Goal: Find specific page/section: Find specific page/section

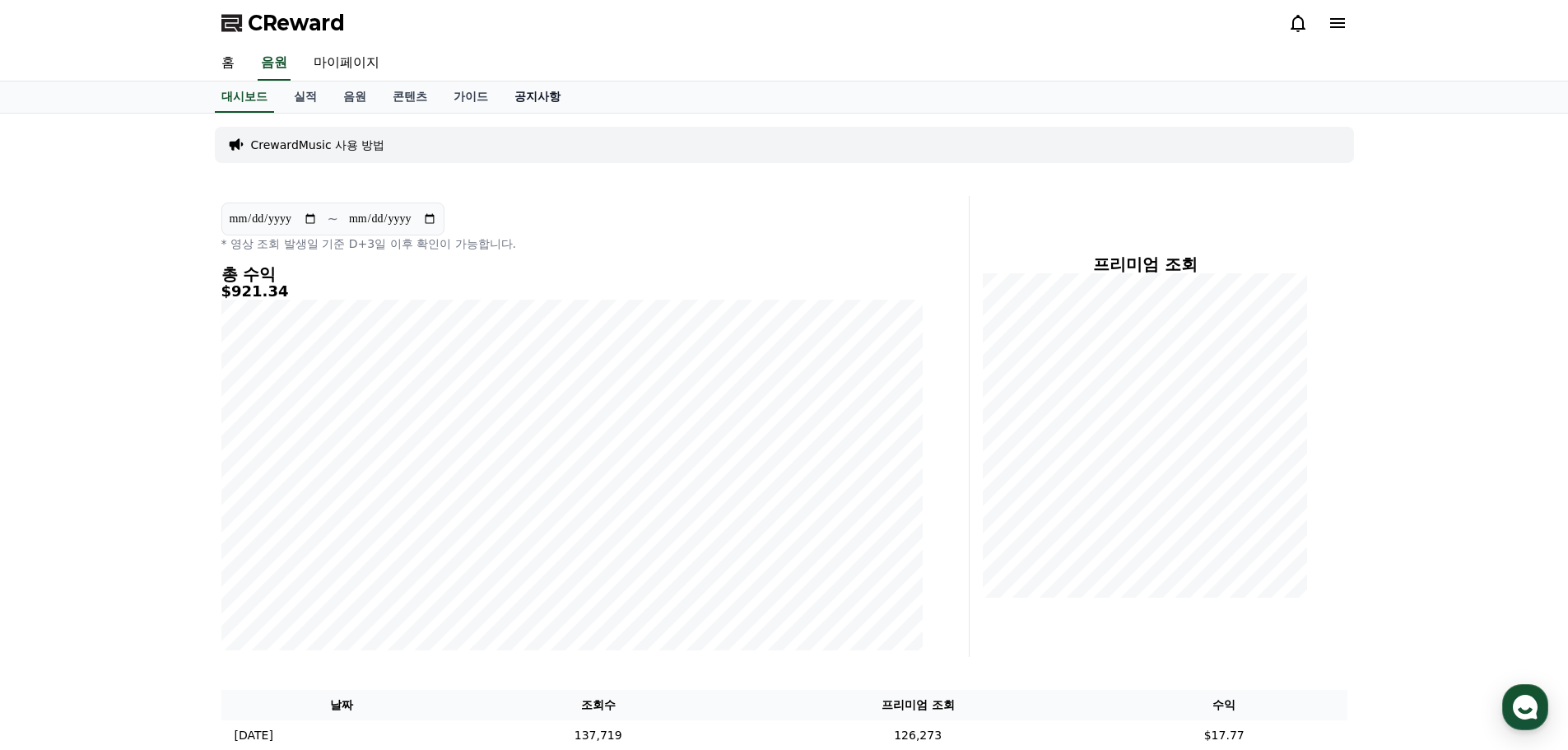
click at [537, 101] on link "공지사항" at bounding box center [537, 98] width 72 height 32
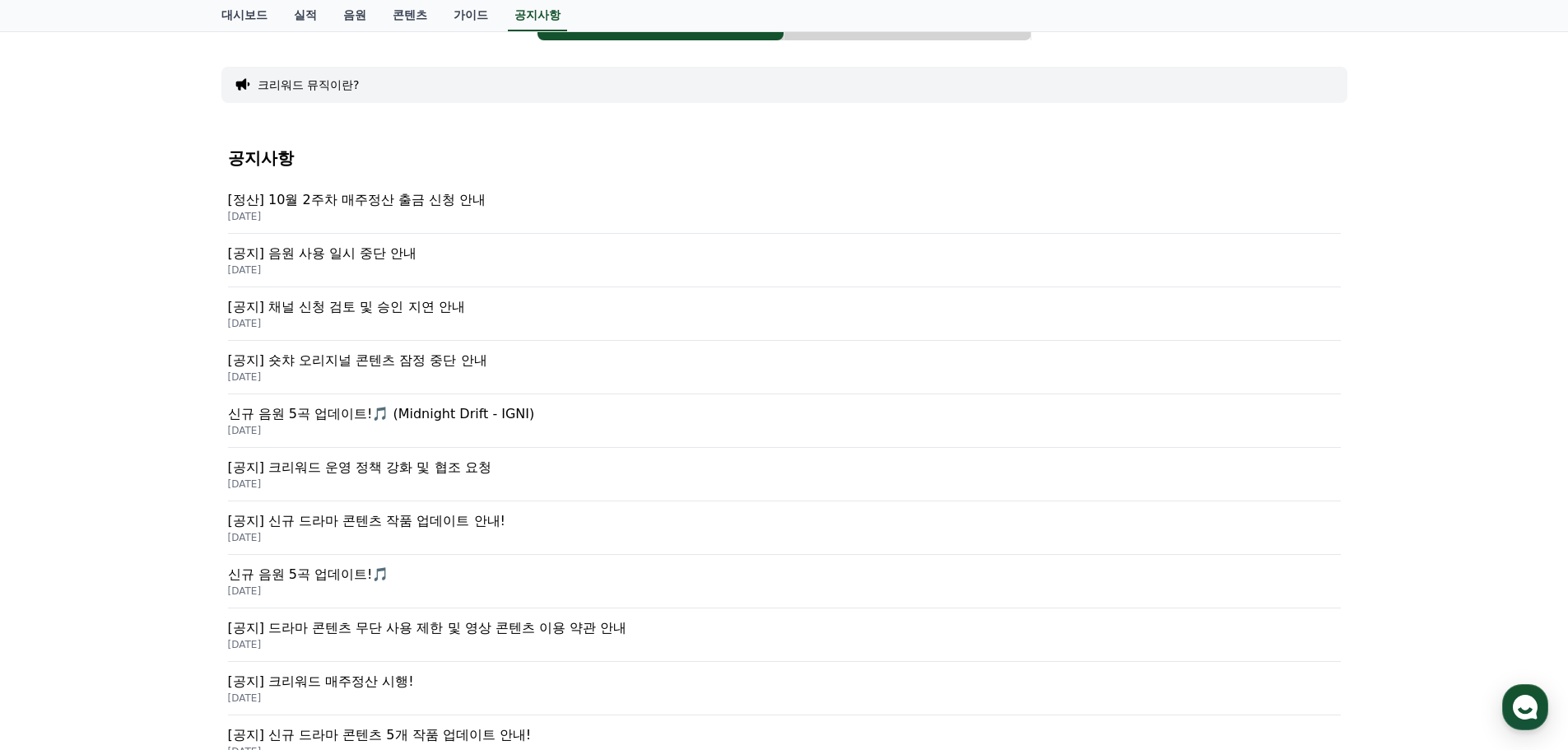
scroll to position [165, 0]
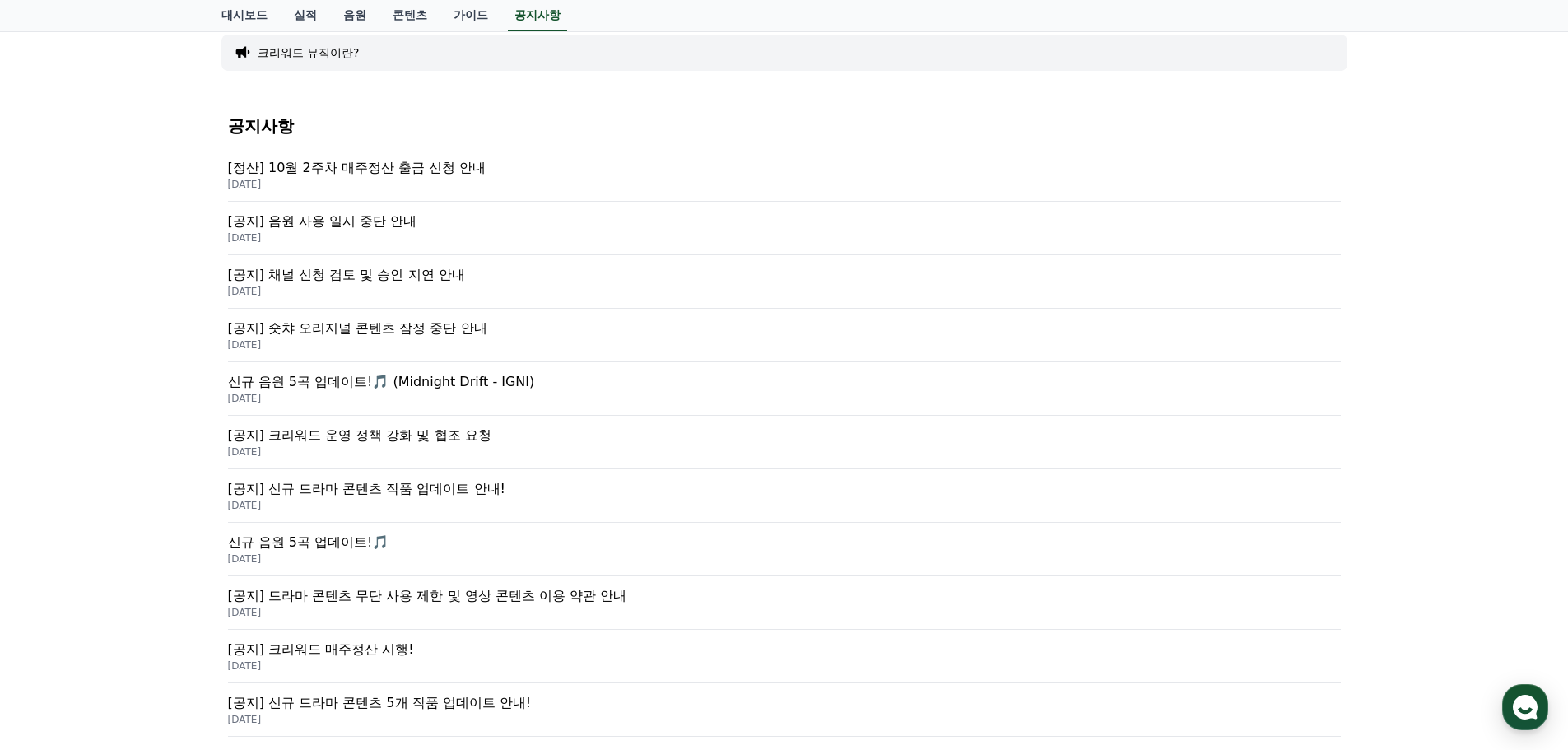
click at [442, 169] on p "[정산] 10월 2주차 매주정산 출금 신청 안내" at bounding box center [784, 168] width 1113 height 20
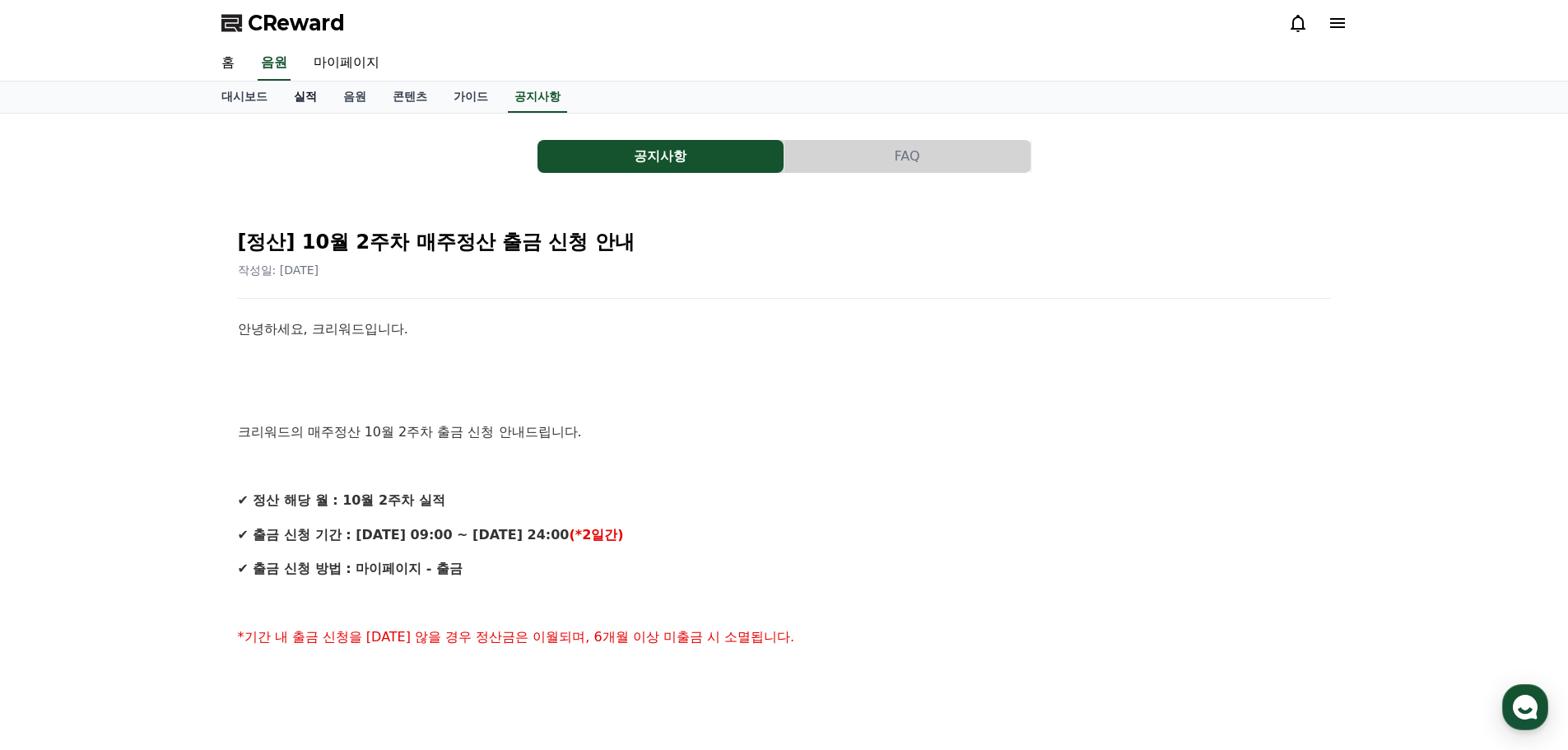
click at [311, 103] on link "실적" at bounding box center [305, 98] width 49 height 32
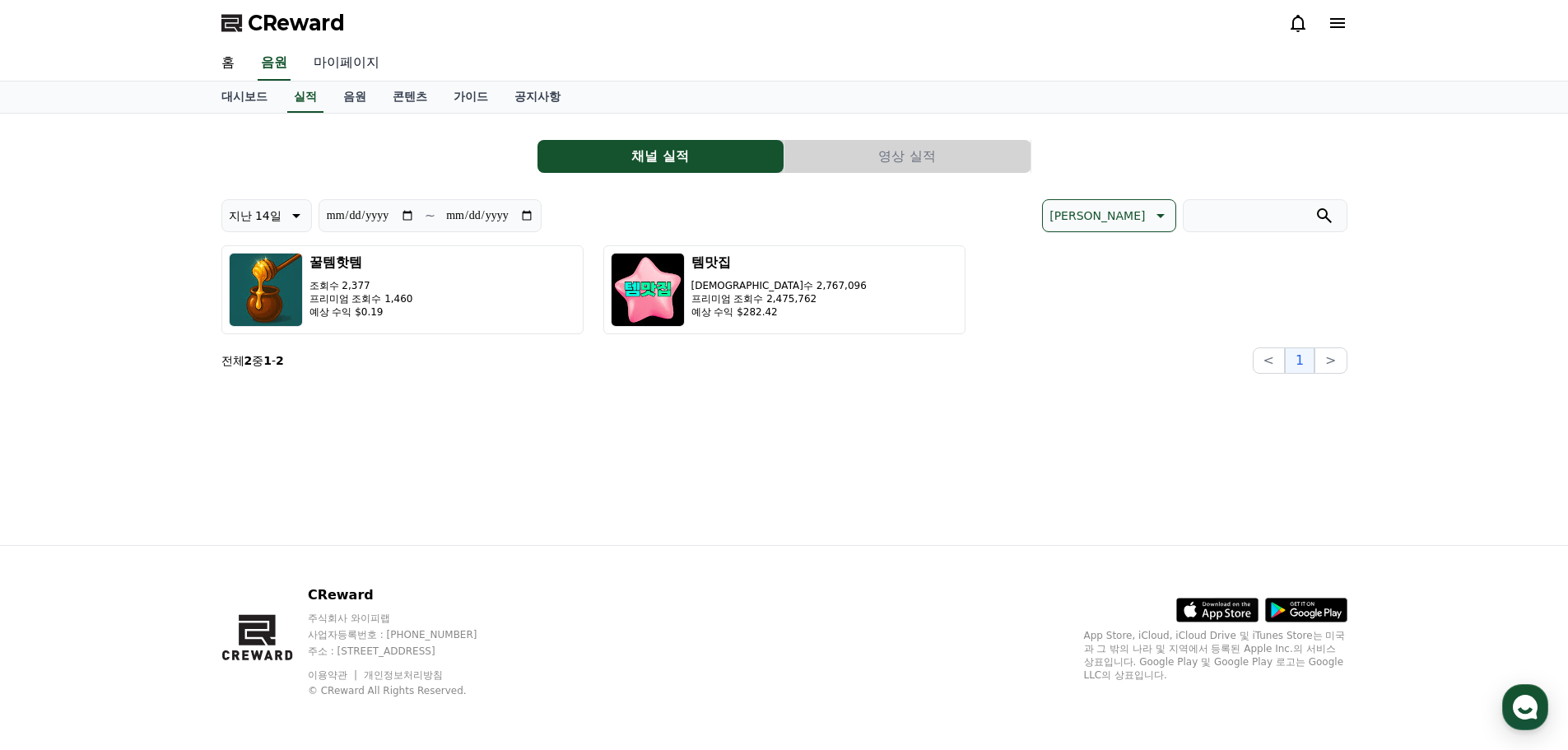
click at [357, 63] on link "마이페이지" at bounding box center [345, 63] width 92 height 35
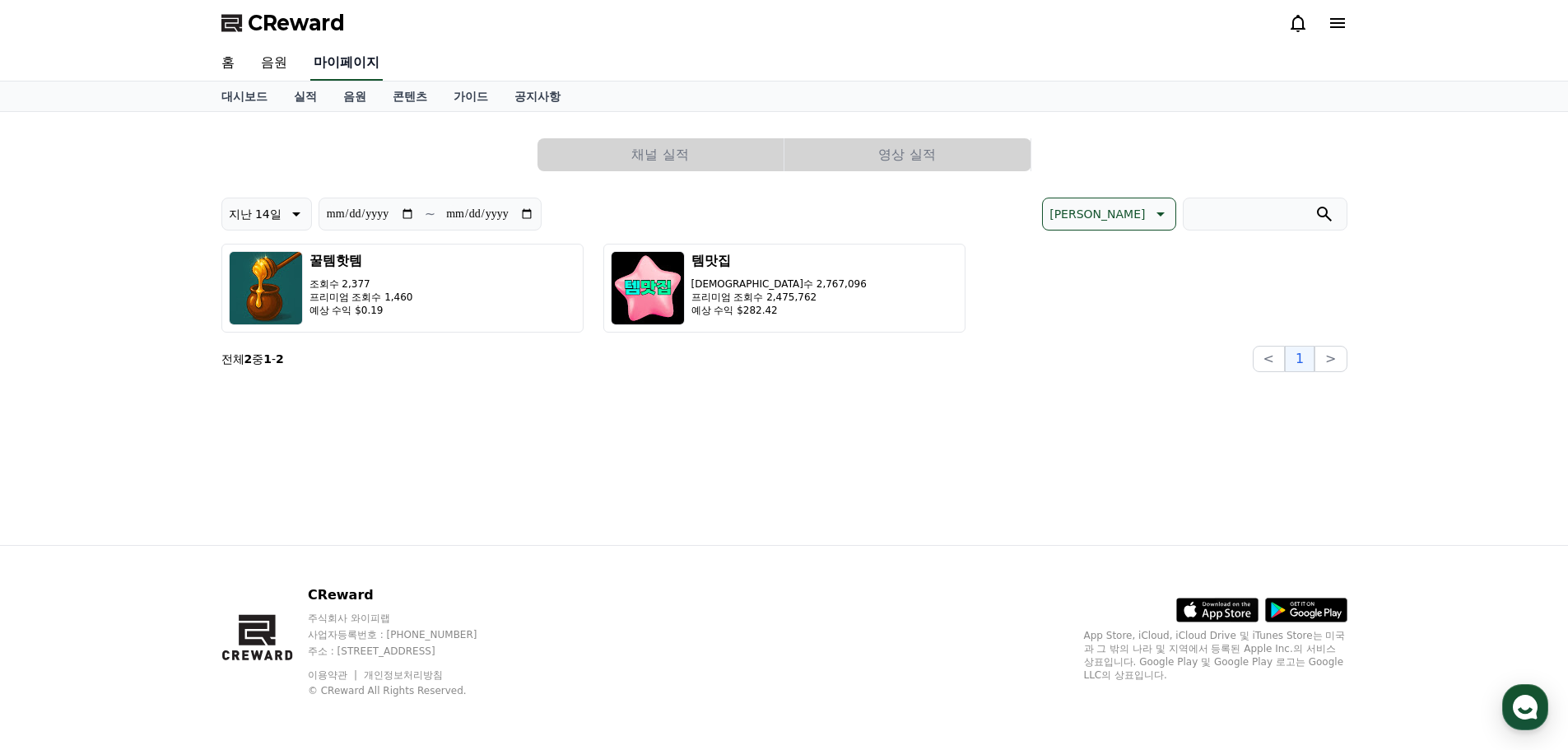
select select "**********"
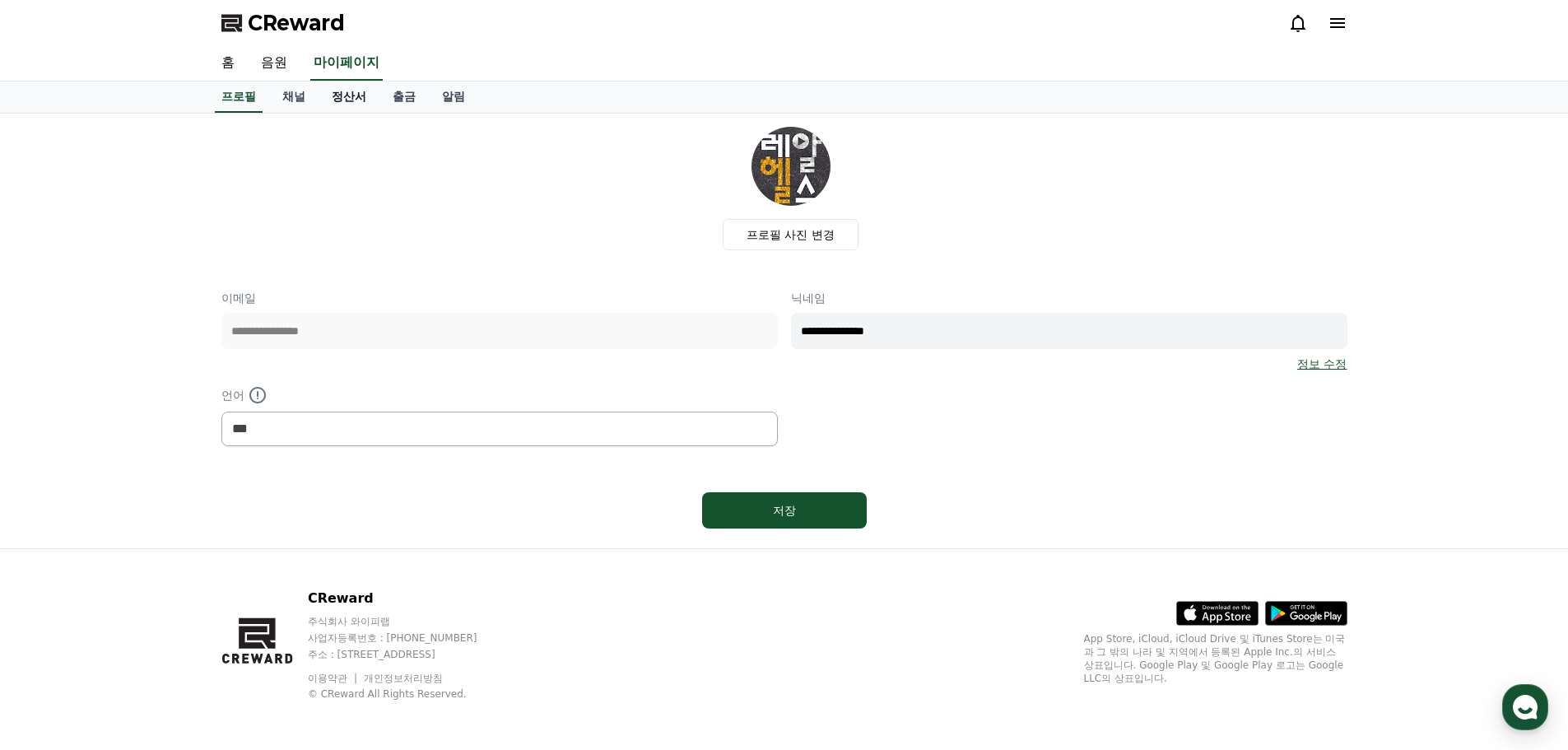
click at [344, 99] on link "정산서" at bounding box center [349, 98] width 61 height 32
